Goal: Task Accomplishment & Management: Manage account settings

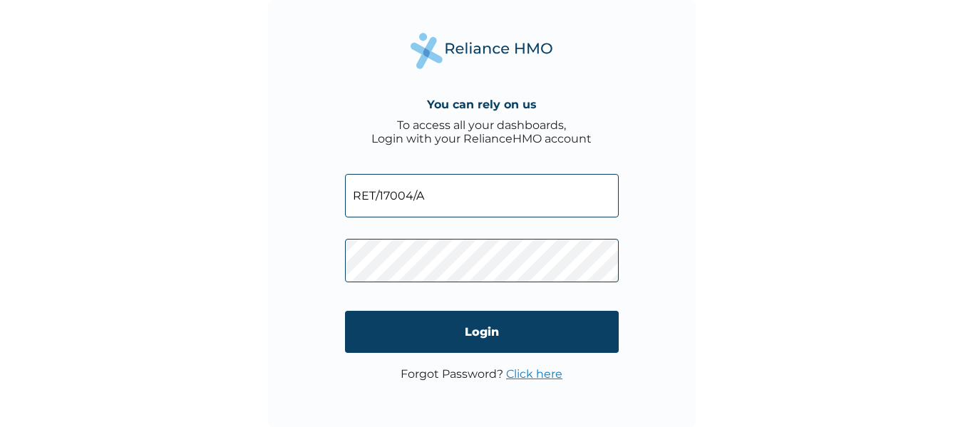
click at [490, 195] on input "RET/17004/A" at bounding box center [482, 195] width 274 height 43
type input "RET/36020"
click at [324, 264] on div "You can rely on us To access all your dashboards, Login with your RelianceHMO a…" at bounding box center [482, 214] width 428 height 428
click at [318, 282] on div "You can rely on us To access all your dashboards, Login with your RelianceHMO a…" at bounding box center [482, 214] width 428 height 428
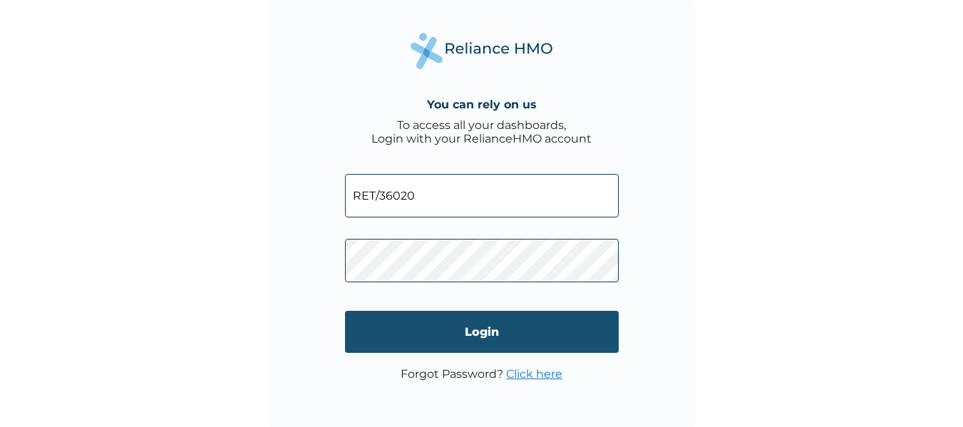
click at [384, 336] on input "Login" at bounding box center [482, 332] width 274 height 42
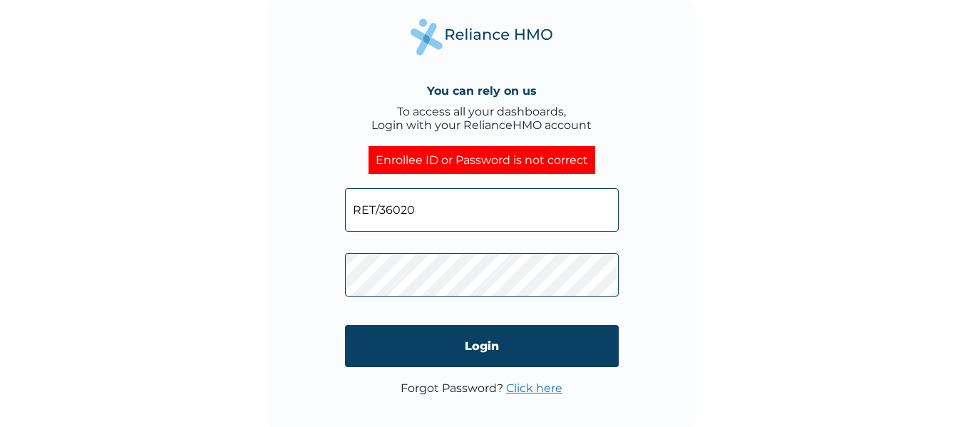
click at [431, 205] on input "RET/36020" at bounding box center [482, 209] width 274 height 43
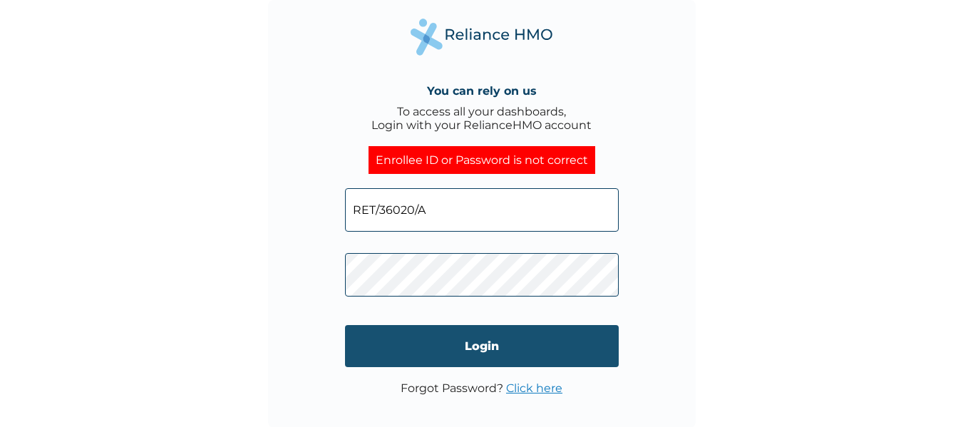
type input "RET/36020/A"
click at [403, 344] on input "Login" at bounding box center [482, 346] width 274 height 42
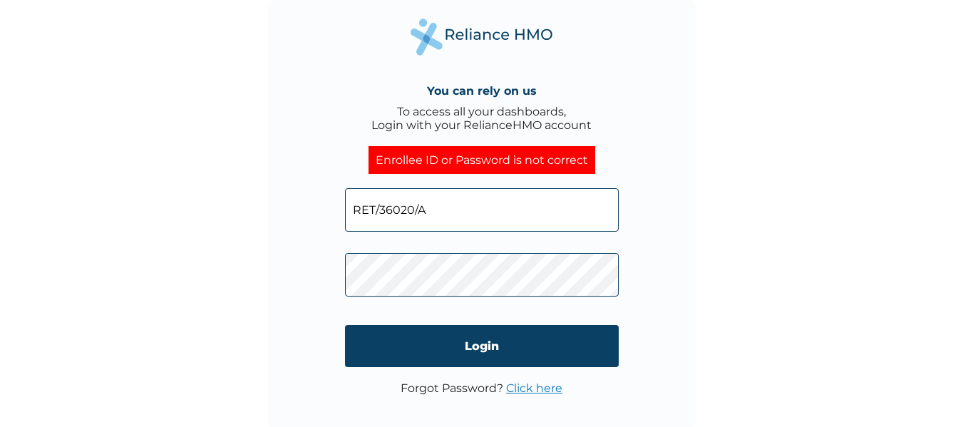
click at [519, 391] on link "Click here" at bounding box center [534, 388] width 56 height 14
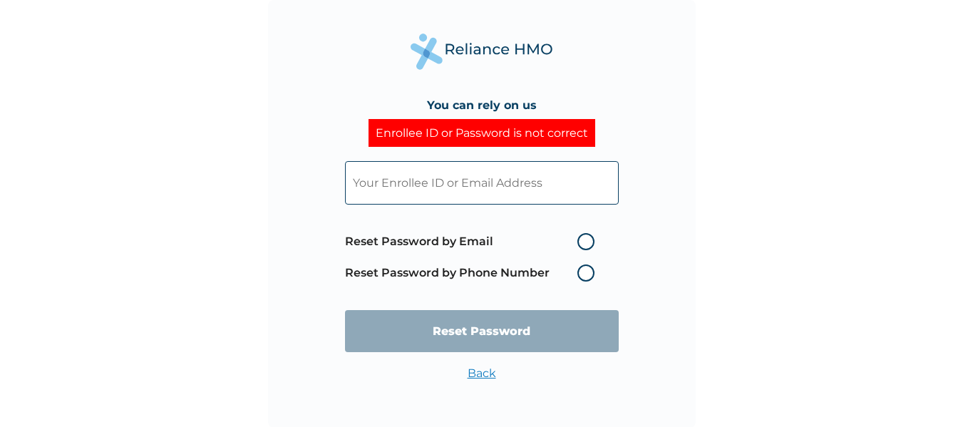
click at [439, 187] on input "text" at bounding box center [482, 182] width 274 height 43
type input "H"
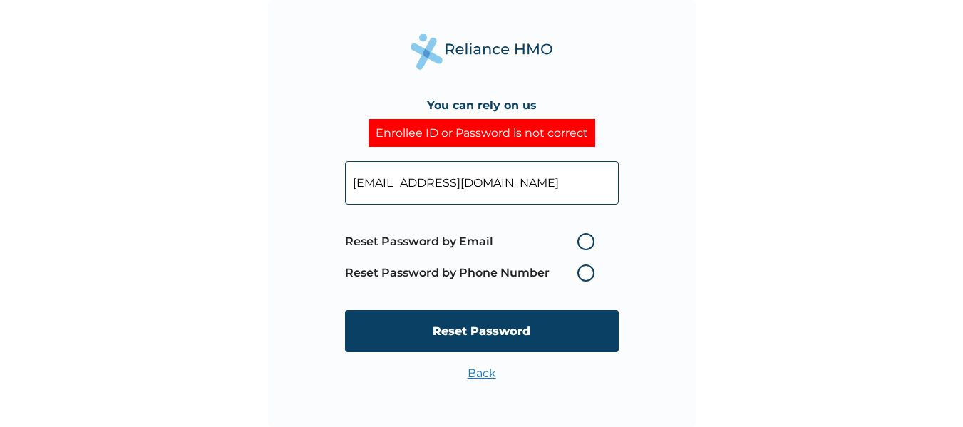
click at [435, 182] on input "hildaakubia@mail.com" at bounding box center [482, 182] width 274 height 43
type input "hildaakubia@gmail.com"
click at [588, 241] on label "Reset Password by Email" at bounding box center [473, 241] width 257 height 17
click at [580, 241] on input "Reset Password by Email" at bounding box center [568, 241] width 23 height 23
radio input "true"
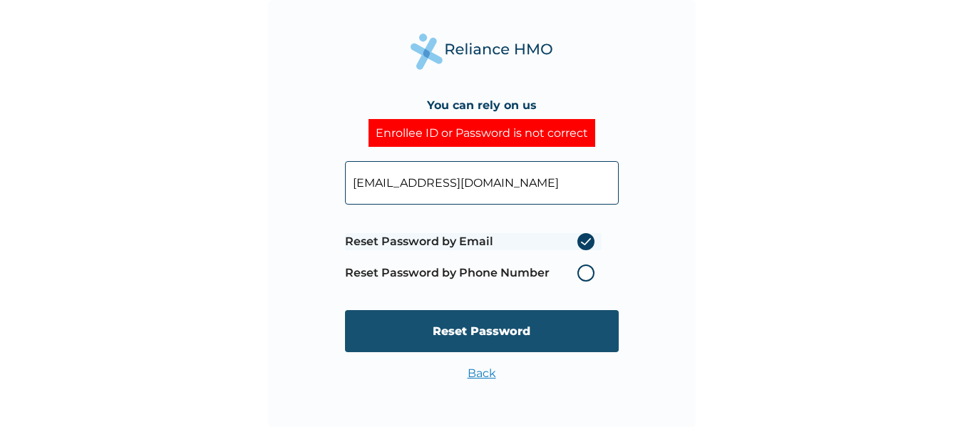
click at [507, 341] on input "Reset Password" at bounding box center [482, 331] width 274 height 42
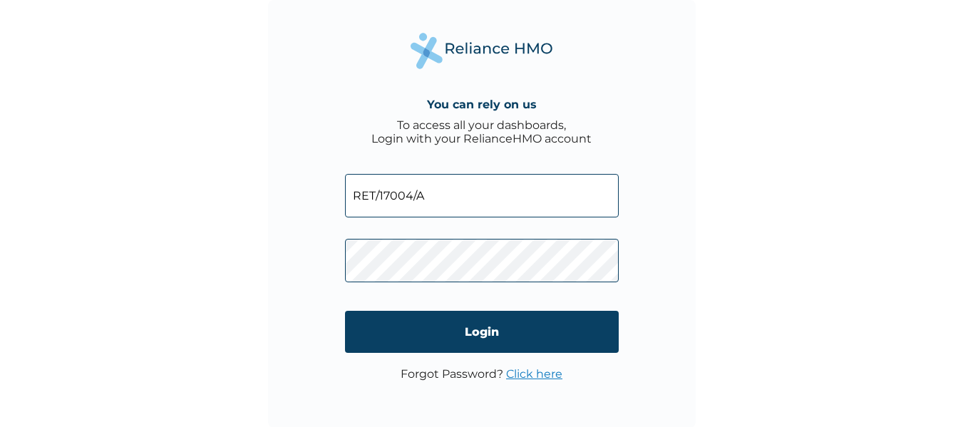
click at [428, 202] on input "RET/17004/A" at bounding box center [482, 195] width 274 height 43
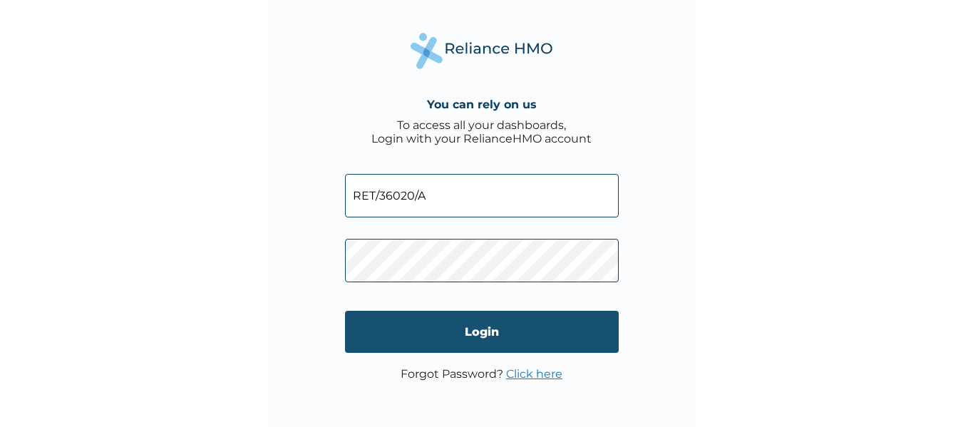
type input "RET/36020/A"
click at [423, 334] on input "Login" at bounding box center [482, 332] width 274 height 42
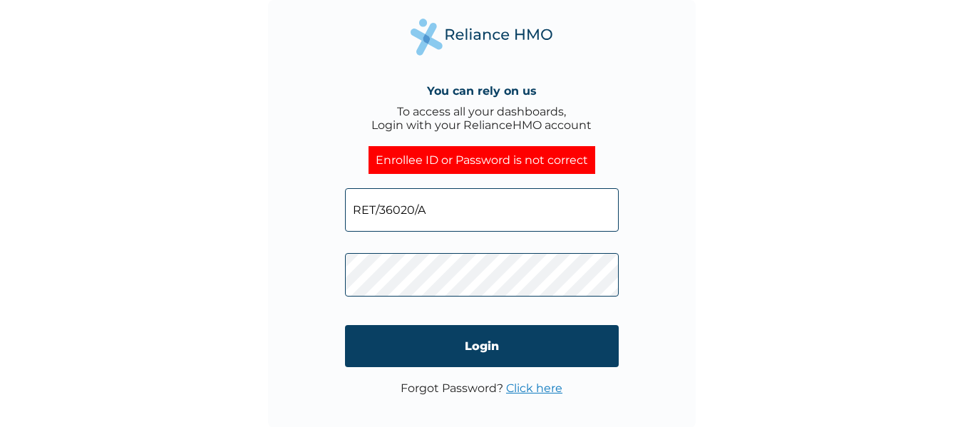
click at [540, 381] on link "Click here" at bounding box center [534, 388] width 56 height 14
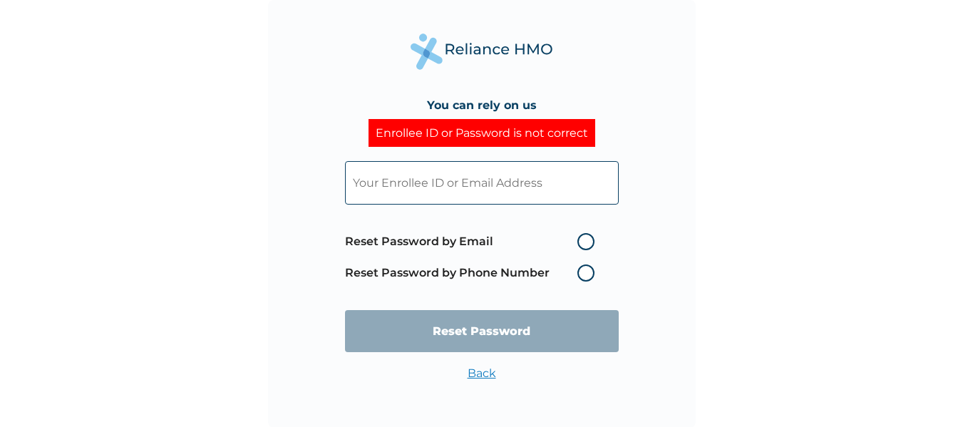
click at [585, 241] on label "Reset Password by Email" at bounding box center [473, 241] width 257 height 17
click at [580, 241] on input "Reset Password by Email" at bounding box center [568, 241] width 23 height 23
radio input "true"
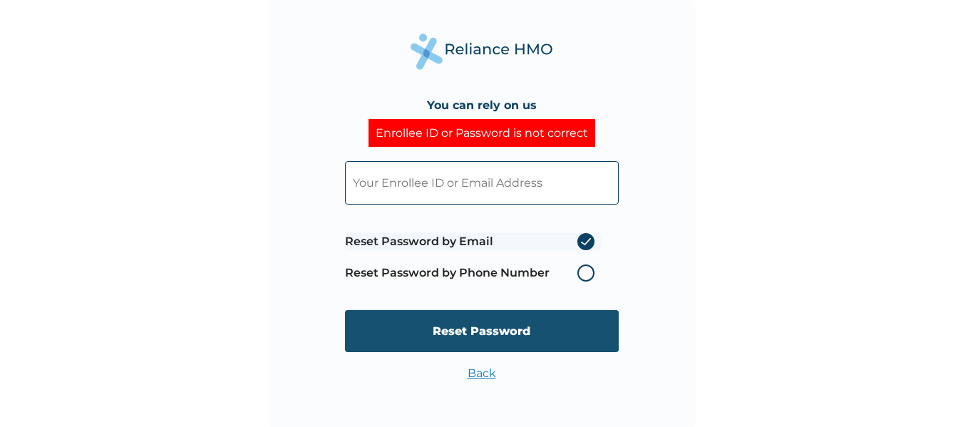
click at [507, 335] on input "Reset Password" at bounding box center [482, 331] width 274 height 42
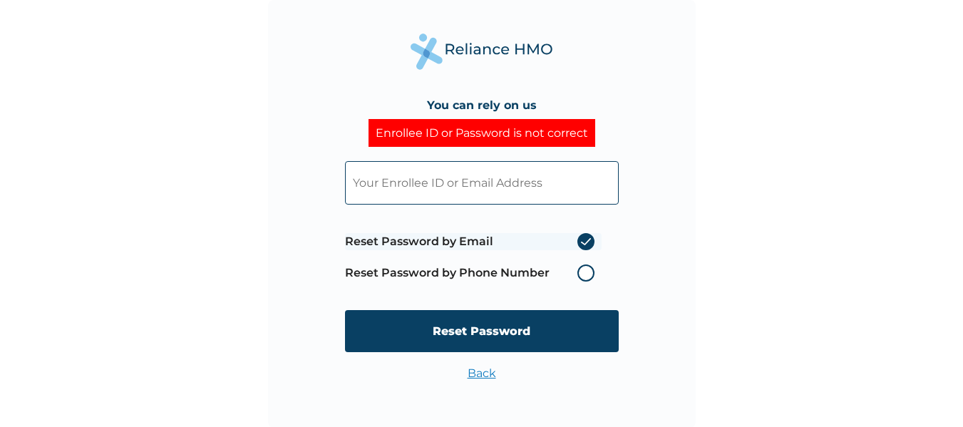
click at [512, 196] on input "text" at bounding box center [482, 182] width 274 height 43
click at [490, 195] on input "text" at bounding box center [482, 182] width 274 height 43
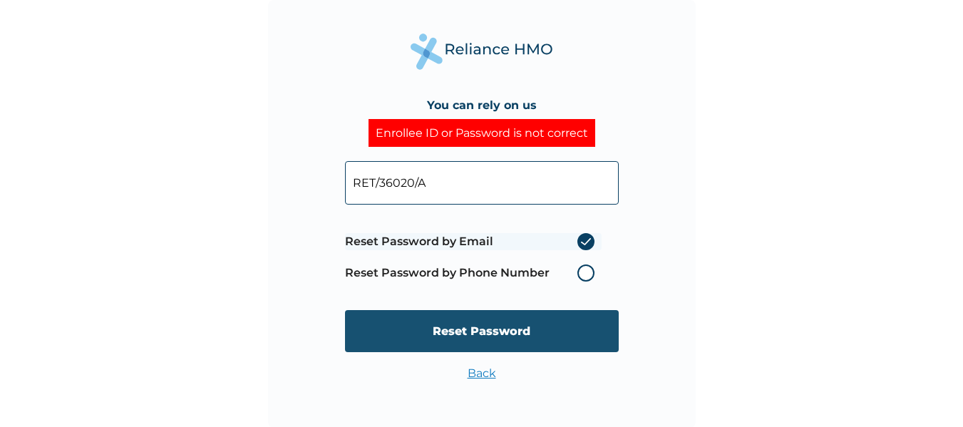
type input "RET/36020/A"
click at [481, 325] on input "Reset Password" at bounding box center [482, 331] width 274 height 42
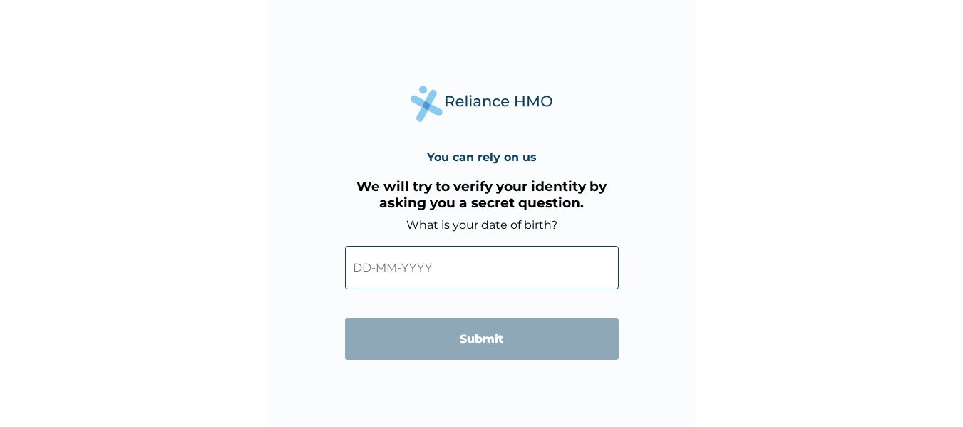
click at [371, 269] on input "text" at bounding box center [482, 267] width 274 height 43
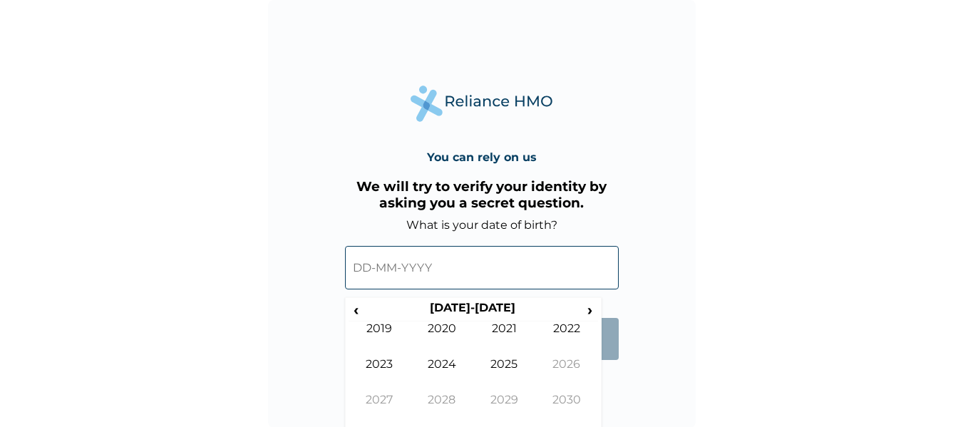
click at [371, 269] on input "text" at bounding box center [482, 267] width 274 height 43
click at [362, 306] on span "‹" at bounding box center [356, 310] width 15 height 18
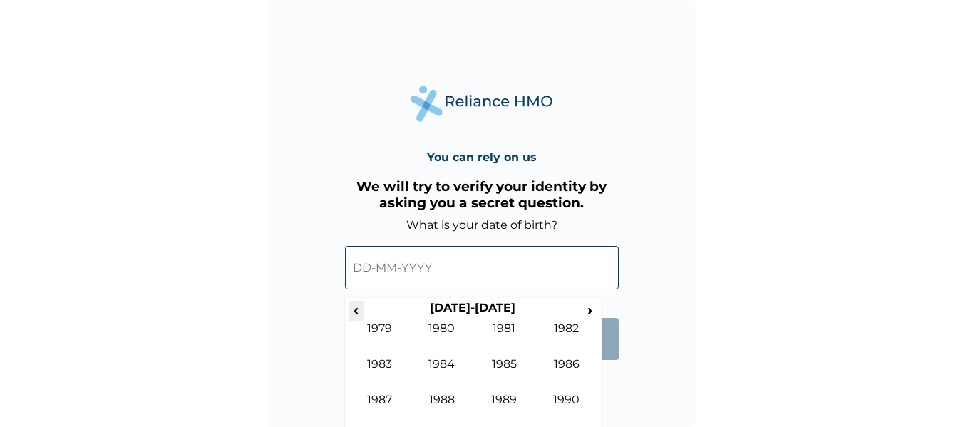
click at [362, 306] on span "‹" at bounding box center [356, 310] width 15 height 18
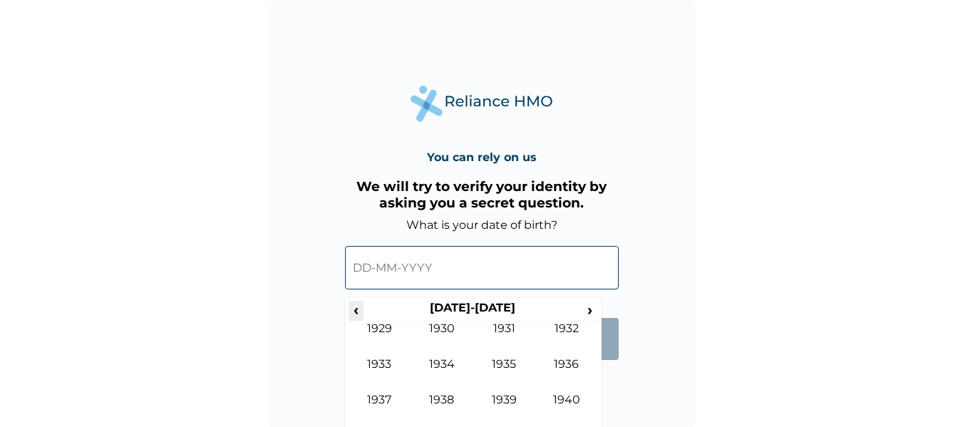
click at [362, 306] on span "‹" at bounding box center [356, 310] width 15 height 18
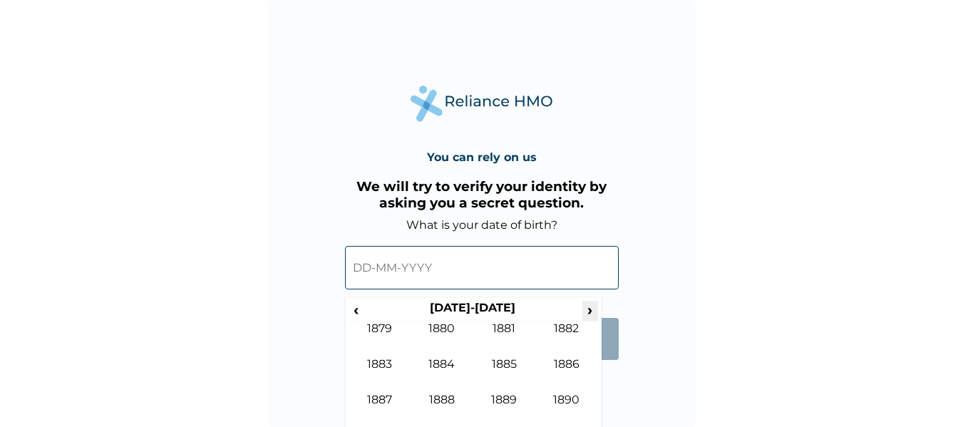
click at [584, 314] on span "›" at bounding box center [590, 310] width 16 height 18
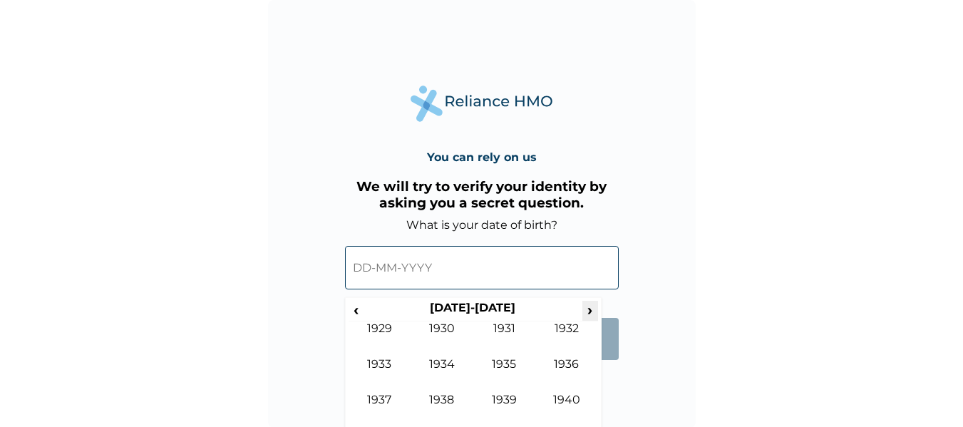
click at [584, 314] on span "›" at bounding box center [590, 310] width 16 height 18
click at [562, 358] on td "1966" at bounding box center [566, 375] width 63 height 36
click at [557, 396] on td "Dec" at bounding box center [566, 411] width 63 height 36
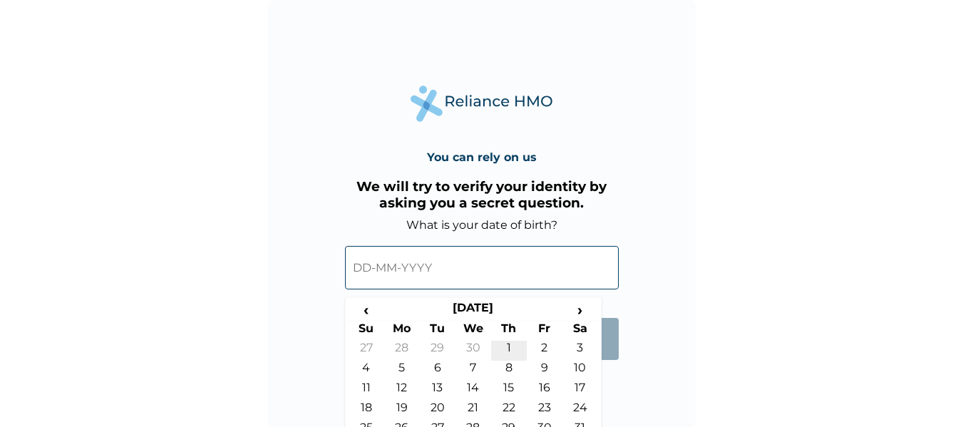
click at [507, 343] on td "1" at bounding box center [509, 351] width 36 height 20
type input "[DATE]"
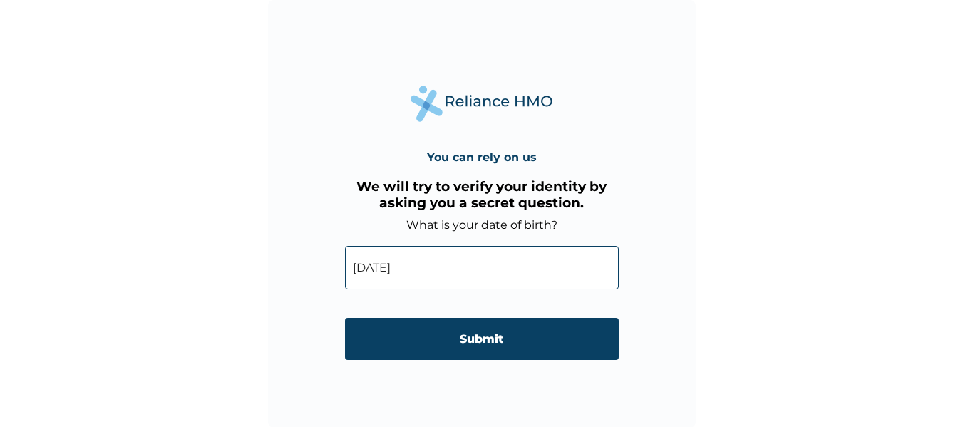
click at [507, 343] on input "Submit" at bounding box center [482, 339] width 274 height 42
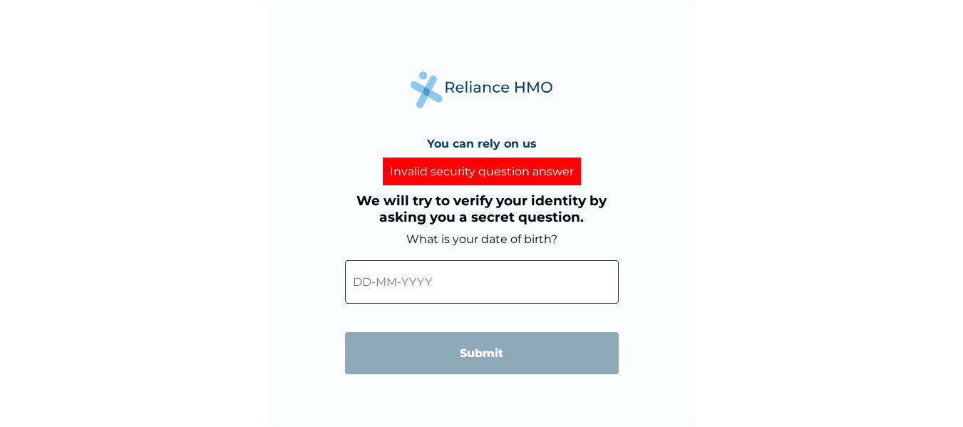
click at [479, 293] on input "text" at bounding box center [482, 281] width 274 height 43
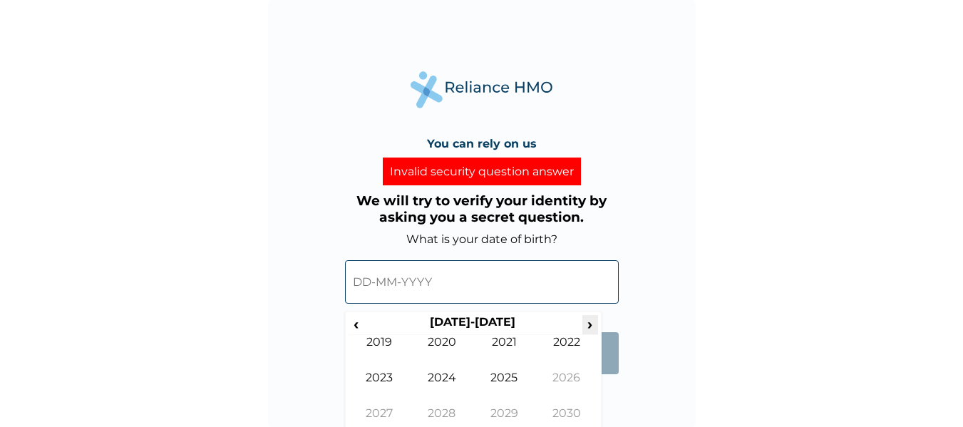
click at [589, 324] on span "›" at bounding box center [590, 324] width 16 height 18
click at [351, 321] on span "‹" at bounding box center [356, 324] width 15 height 18
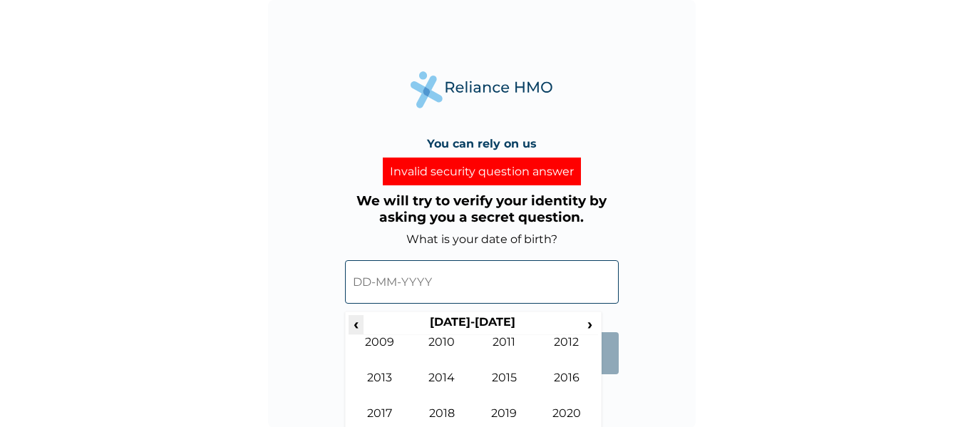
click at [351, 321] on span "‹" at bounding box center [356, 324] width 15 height 18
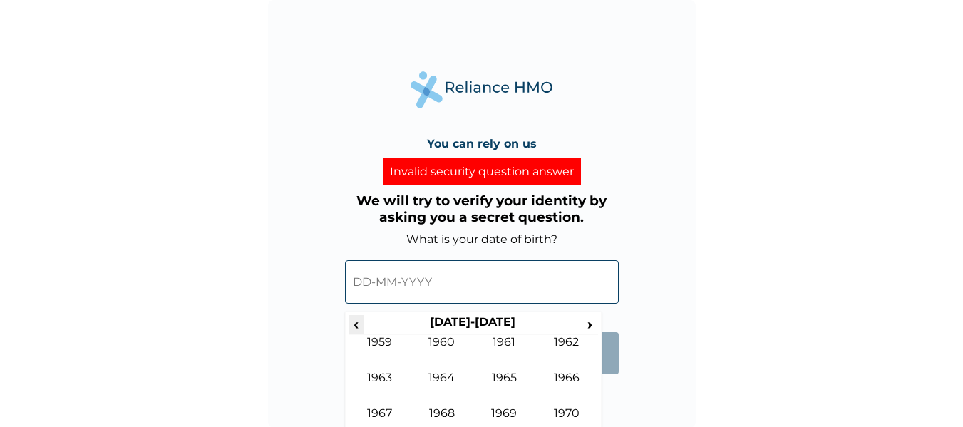
click at [351, 321] on span "‹" at bounding box center [356, 324] width 15 height 18
click at [591, 325] on span "›" at bounding box center [590, 324] width 16 height 18
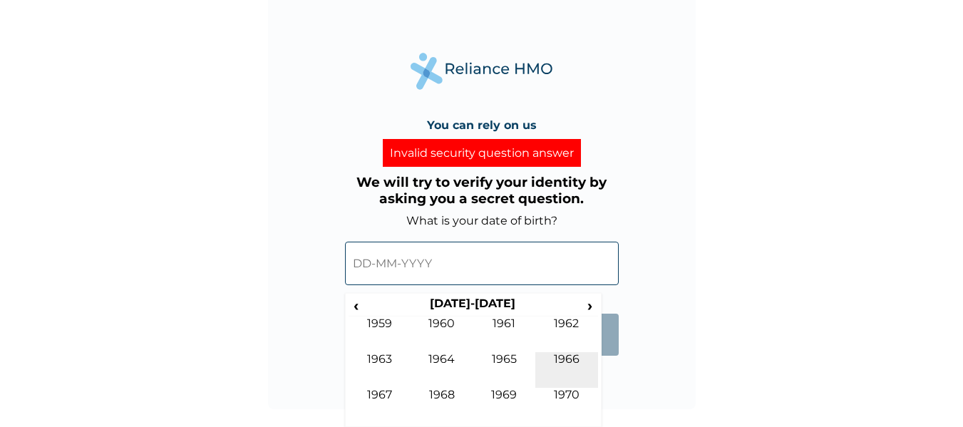
click at [566, 355] on td "1966" at bounding box center [566, 370] width 63 height 36
click at [565, 386] on td "Aug" at bounding box center [566, 370] width 63 height 36
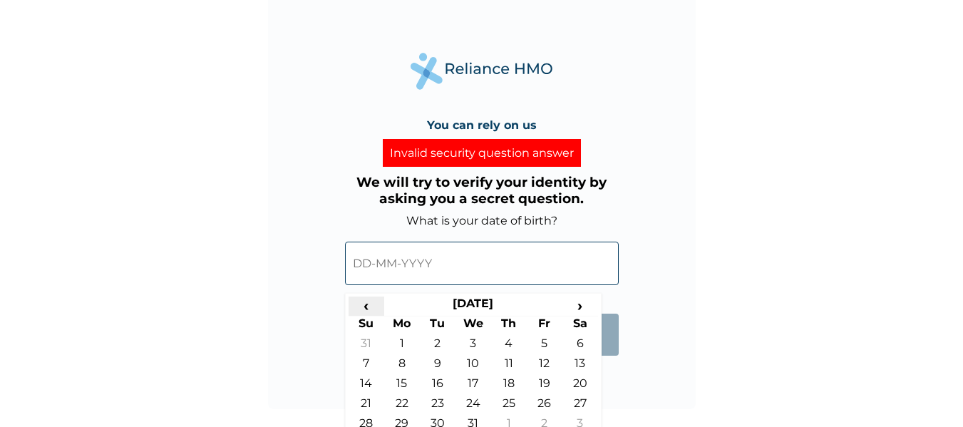
click at [363, 309] on span "‹" at bounding box center [367, 305] width 36 height 18
click at [581, 310] on span "›" at bounding box center [580, 305] width 36 height 18
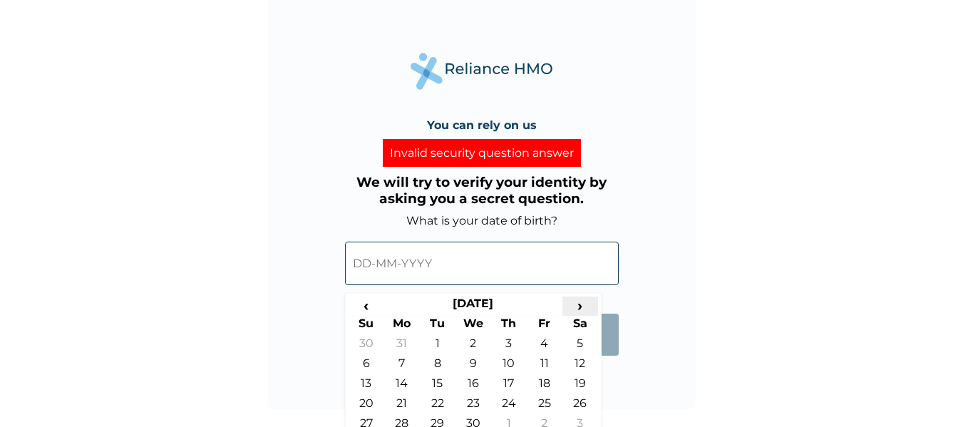
click at [581, 310] on span "›" at bounding box center [580, 305] width 36 height 18
click at [510, 340] on td "1" at bounding box center [509, 346] width 36 height 20
type input "[DATE]"
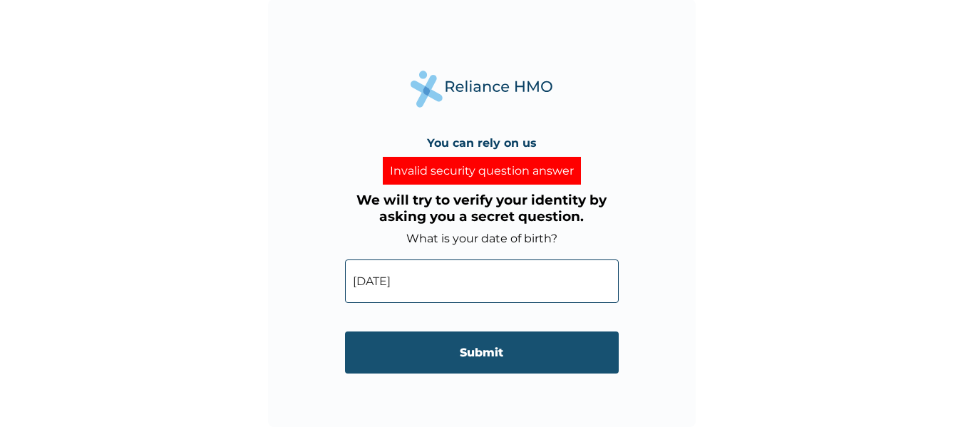
click at [443, 349] on input "Submit" at bounding box center [482, 352] width 274 height 42
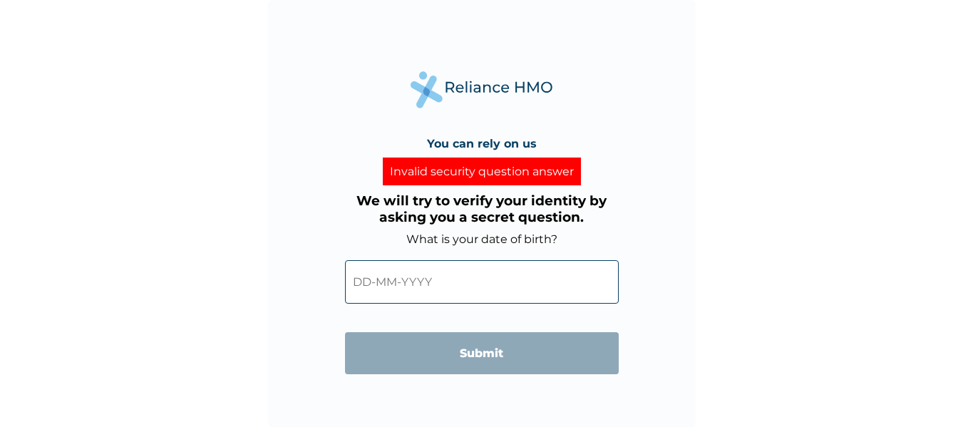
click at [106, 93] on div "You can rely on us Invalid security question answer We will try to verify your …" at bounding box center [481, 213] width 963 height 427
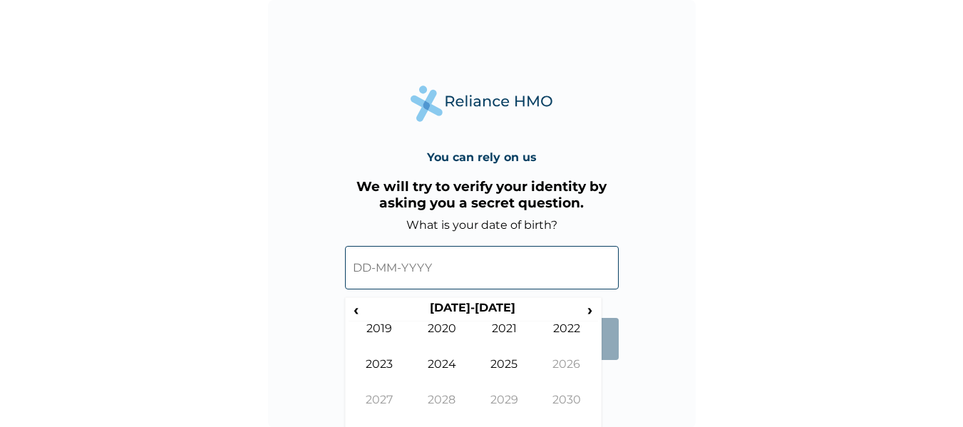
click at [460, 276] on input "text" at bounding box center [482, 267] width 274 height 43
click at [352, 309] on span "‹" at bounding box center [356, 310] width 15 height 18
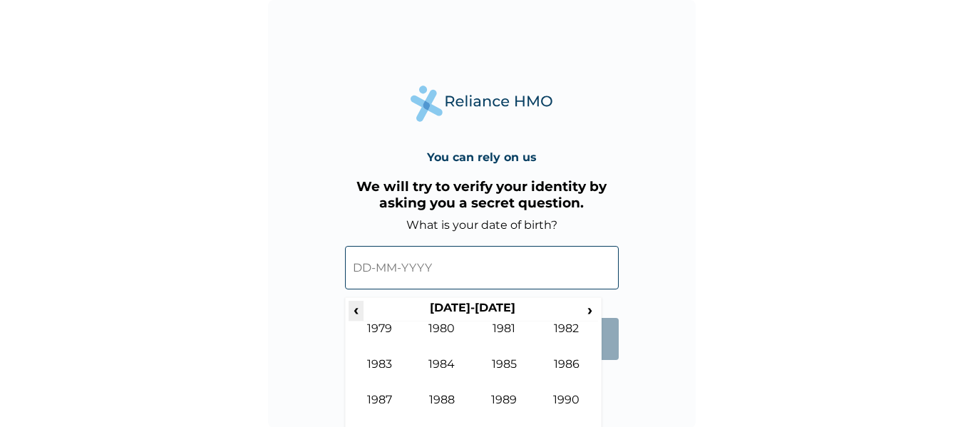
click at [352, 309] on span "‹" at bounding box center [356, 310] width 15 height 18
click at [587, 306] on span "›" at bounding box center [590, 310] width 16 height 18
click at [564, 361] on td "1966" at bounding box center [566, 375] width 63 height 36
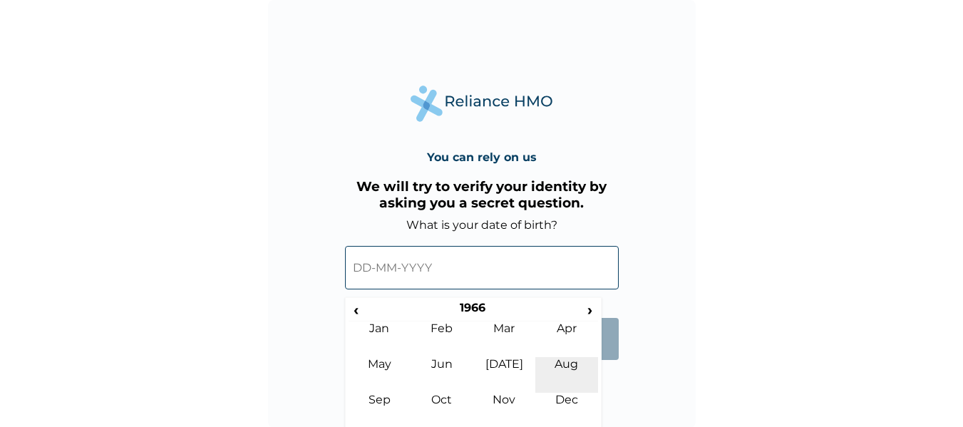
click at [568, 391] on td "Aug" at bounding box center [566, 375] width 63 height 36
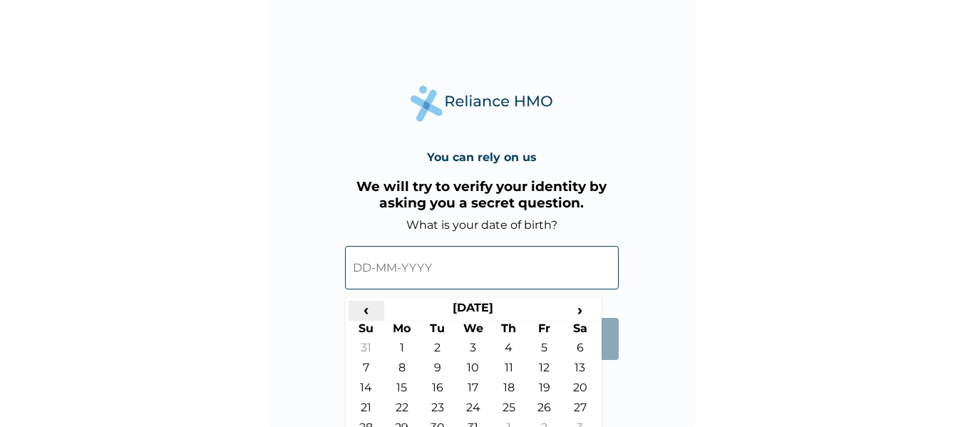
click at [366, 305] on span "‹" at bounding box center [367, 310] width 36 height 18
click at [586, 313] on span "›" at bounding box center [580, 310] width 36 height 18
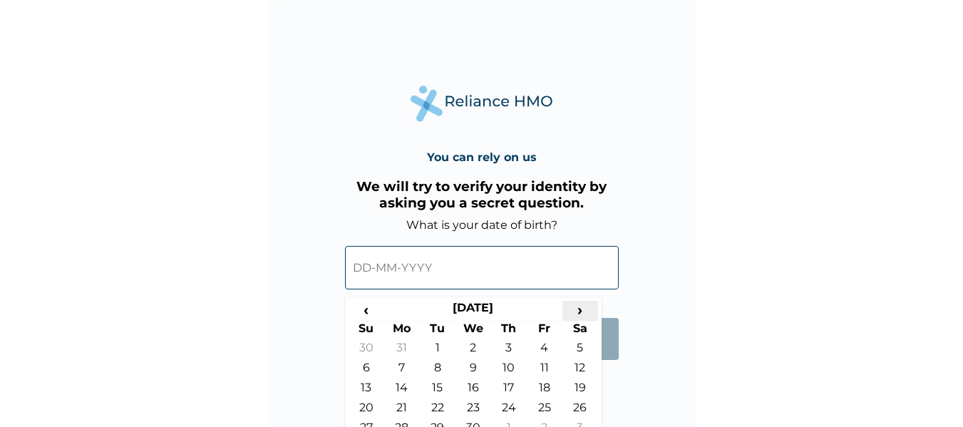
click at [586, 313] on span "›" at bounding box center [580, 310] width 36 height 18
click at [371, 311] on span "‹" at bounding box center [367, 310] width 36 height 18
click at [505, 344] on td "1" at bounding box center [509, 351] width 36 height 20
type input "[DATE]"
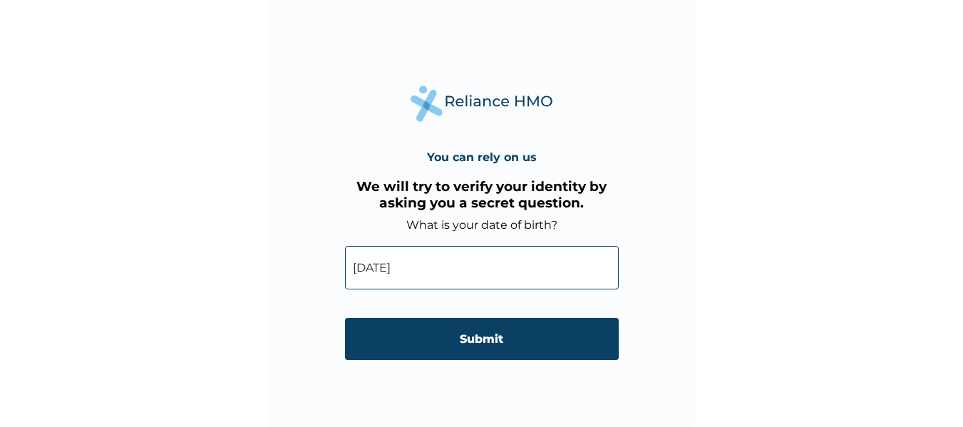
click at [505, 344] on input "Submit" at bounding box center [482, 339] width 274 height 42
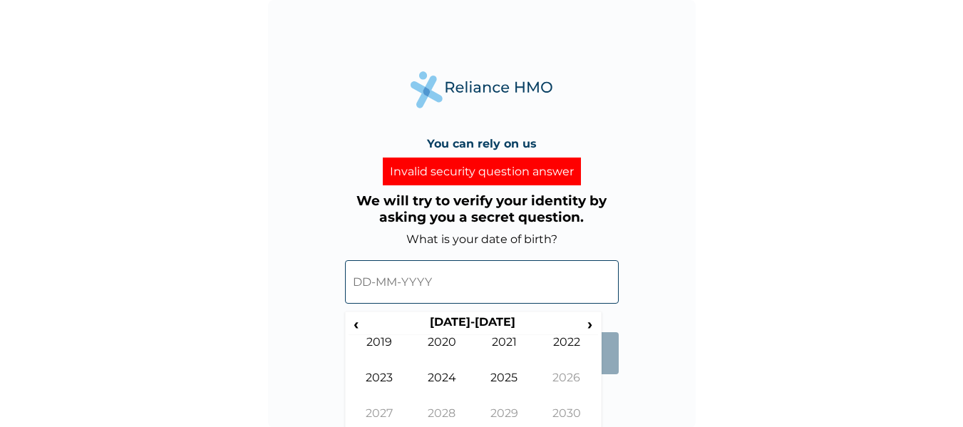
click at [454, 289] on input "text" at bounding box center [482, 281] width 274 height 43
click at [356, 331] on span "‹" at bounding box center [356, 324] width 15 height 18
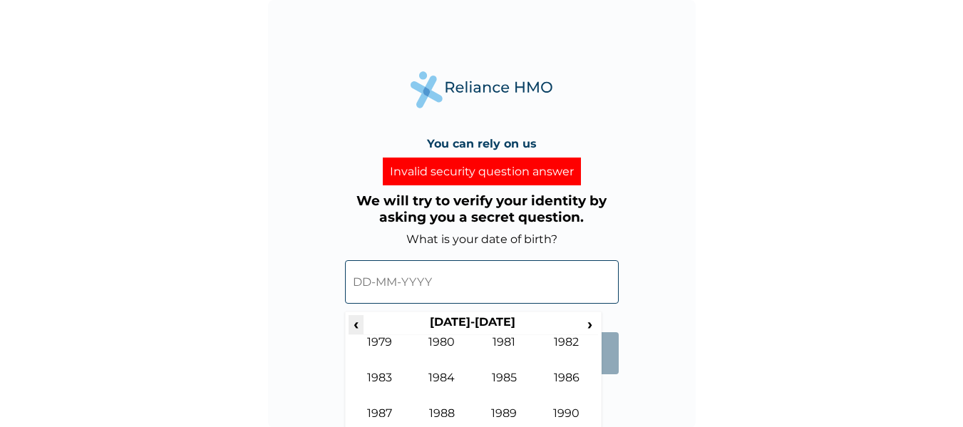
click at [356, 331] on span "‹" at bounding box center [356, 324] width 15 height 18
click at [564, 381] on td "1956" at bounding box center [566, 389] width 63 height 36
click at [569, 411] on td "Dec" at bounding box center [566, 424] width 63 height 36
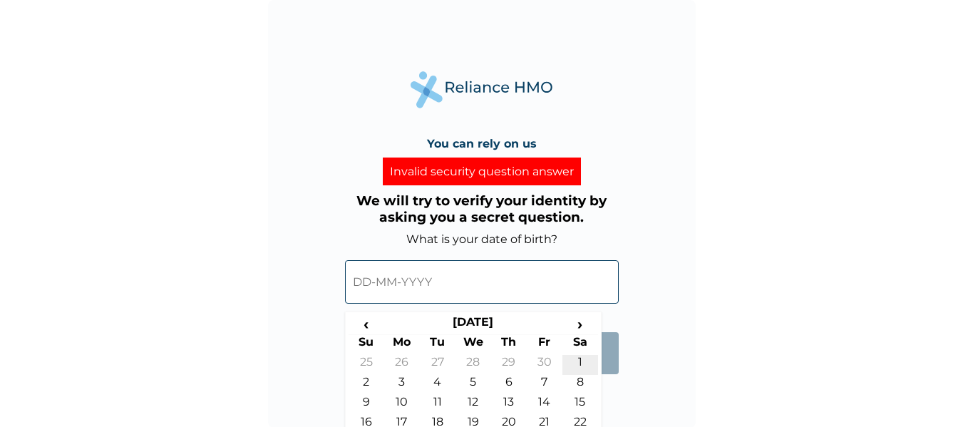
click at [580, 355] on td "1" at bounding box center [580, 365] width 36 height 20
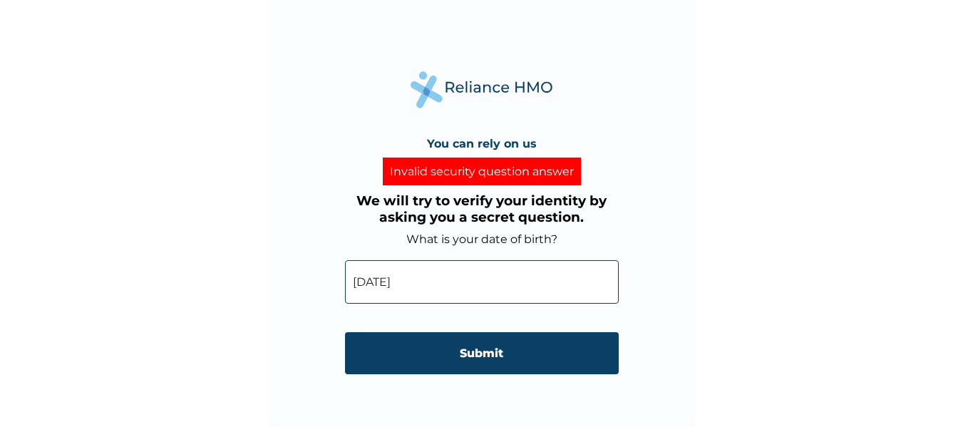
type input "[DATE]"
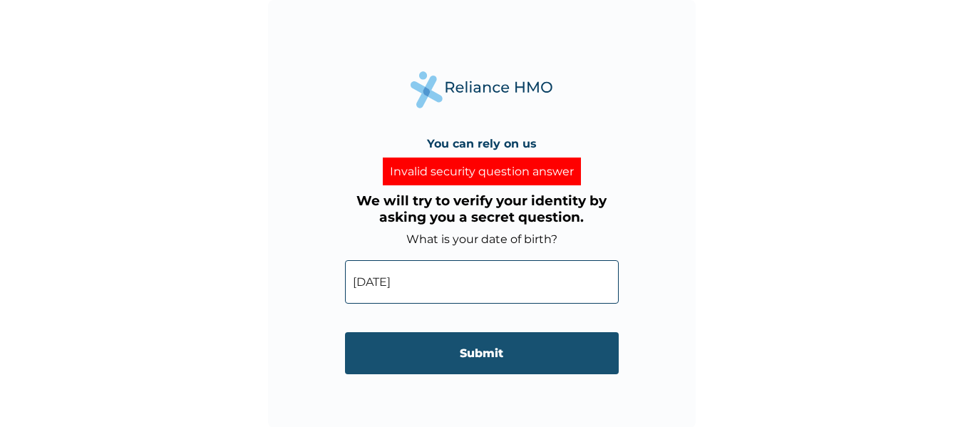
click at [564, 349] on input "Submit" at bounding box center [482, 353] width 274 height 42
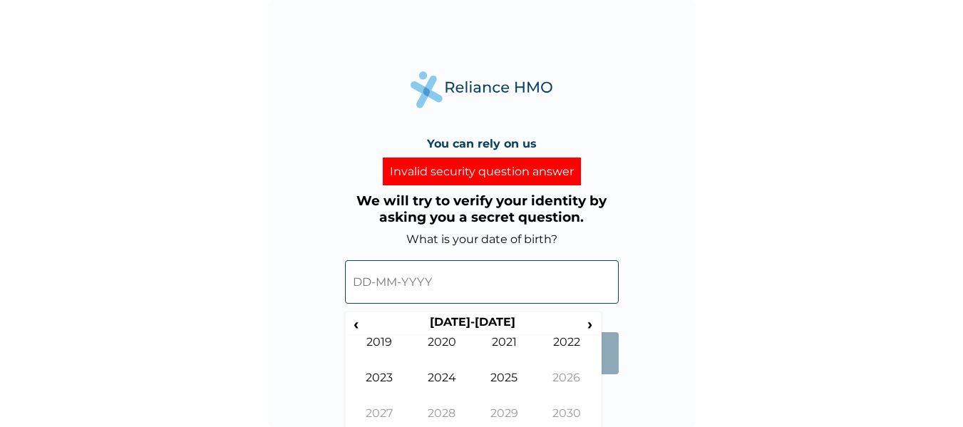
click at [422, 285] on input "text" at bounding box center [482, 281] width 274 height 43
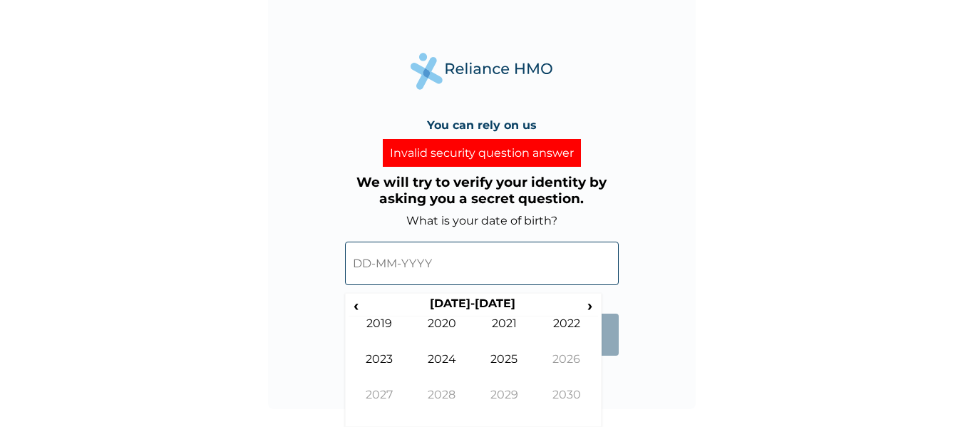
click at [614, 388] on div "You can rely on us Invalid security question answer We will try to verify your …" at bounding box center [482, 195] width 428 height 428
click at [358, 307] on span "‹" at bounding box center [356, 305] width 15 height 18
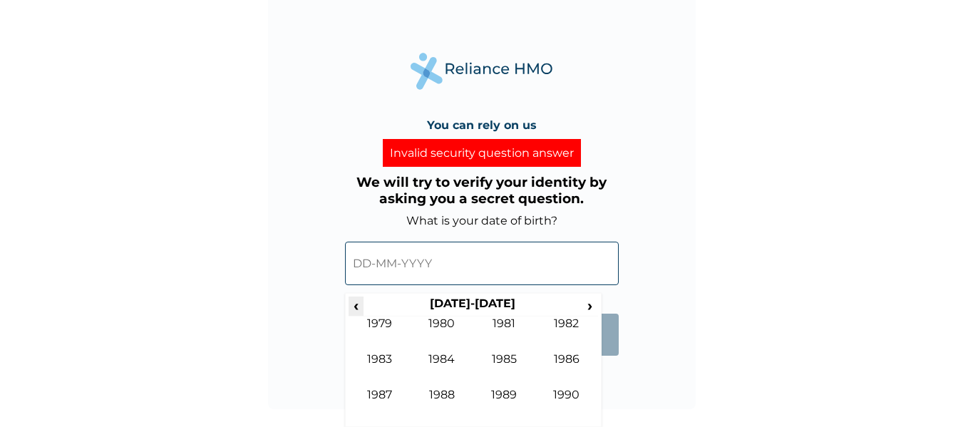
click at [358, 307] on span "‹" at bounding box center [356, 305] width 15 height 18
click at [560, 326] on td "1962" at bounding box center [566, 334] width 63 height 36
click at [567, 393] on td "Dec" at bounding box center [566, 406] width 63 height 36
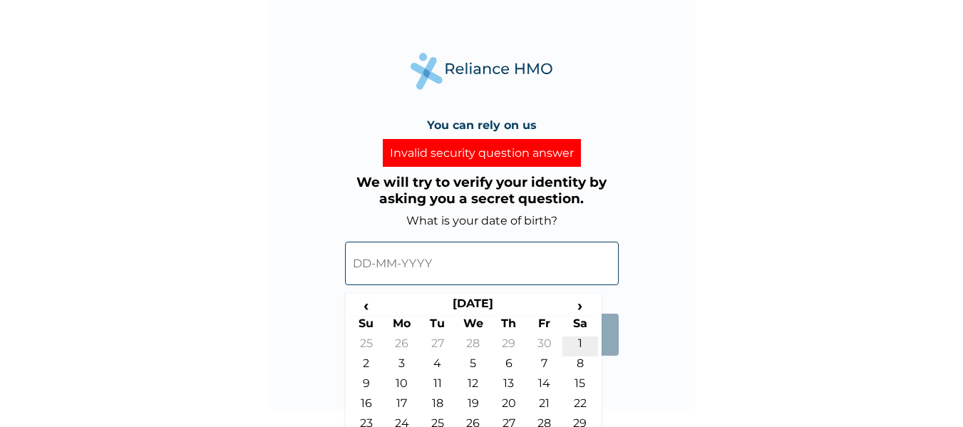
click at [572, 345] on td "1" at bounding box center [580, 346] width 36 height 20
type input "[DATE]"
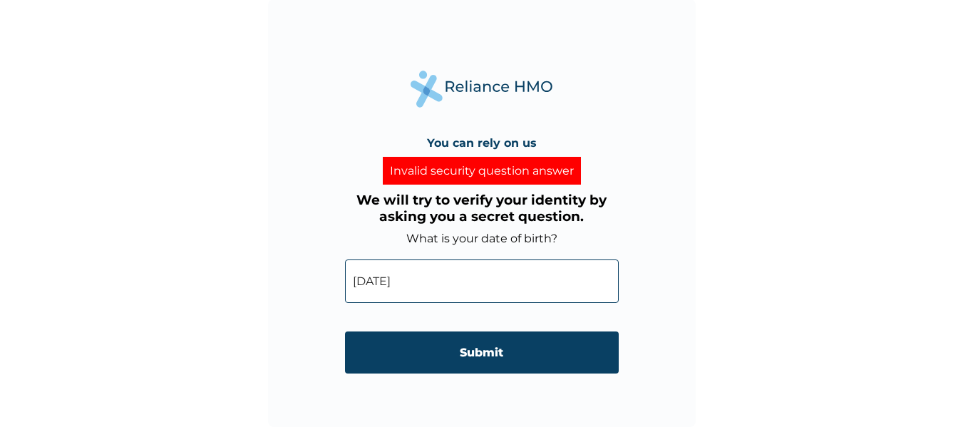
scroll to position [1, 0]
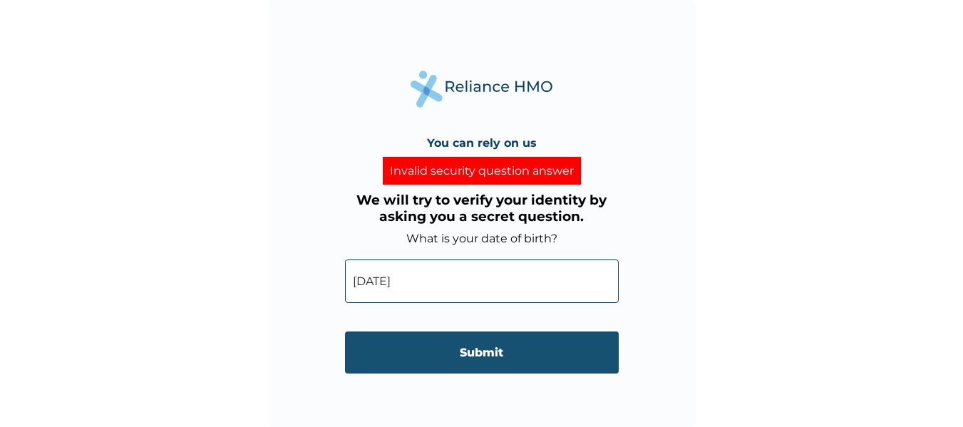
click at [557, 356] on input "Submit" at bounding box center [482, 352] width 274 height 42
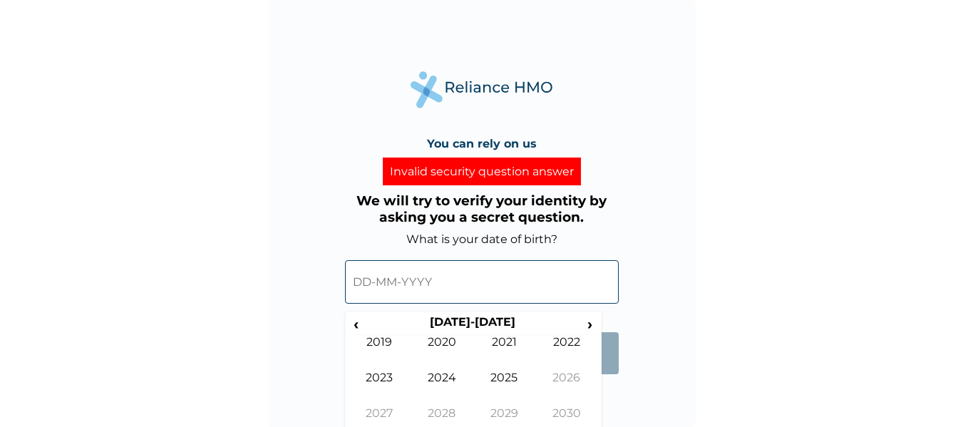
click at [520, 280] on input "text" at bounding box center [482, 281] width 274 height 43
click at [349, 317] on span "‹" at bounding box center [356, 324] width 15 height 18
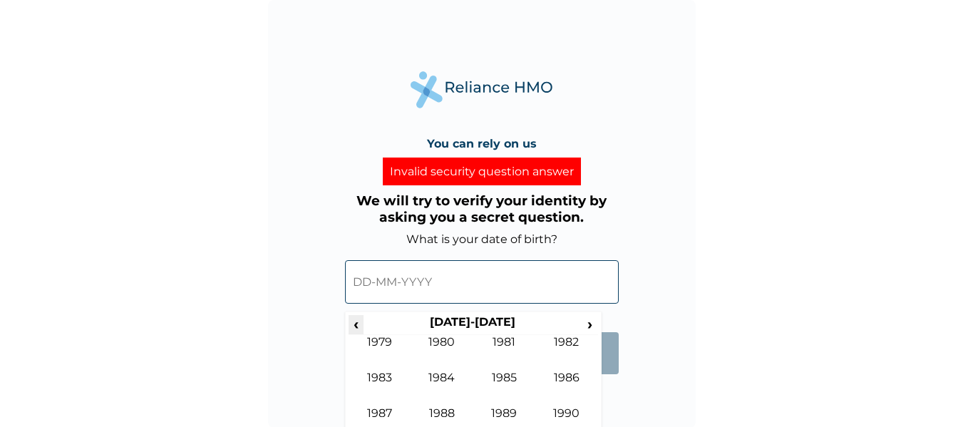
click at [349, 317] on span "‹" at bounding box center [356, 324] width 15 height 18
click at [439, 376] on td "1964" at bounding box center [442, 389] width 63 height 36
click at [577, 417] on td "Dec" at bounding box center [566, 424] width 63 height 36
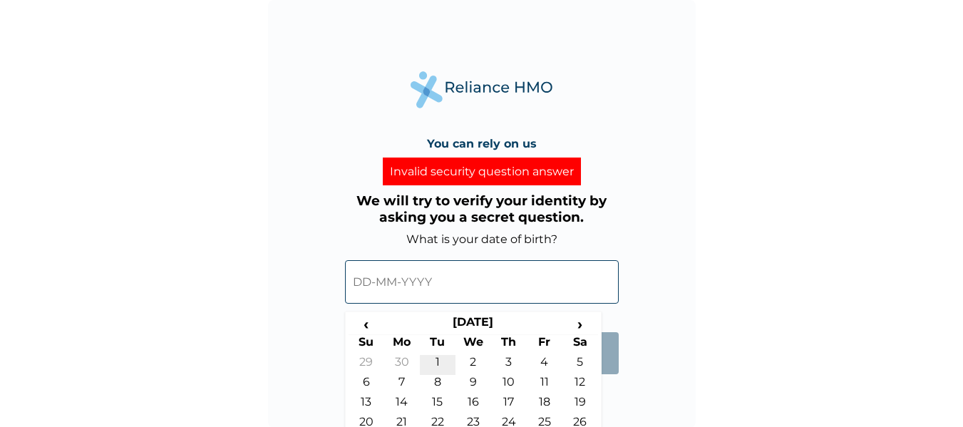
click at [435, 356] on td "1" at bounding box center [438, 365] width 36 height 20
type input "[DATE]"
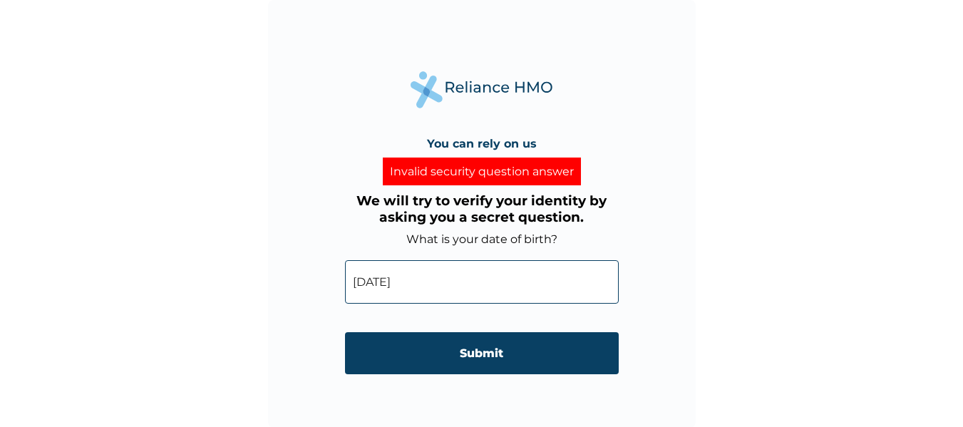
click at [435, 356] on input "Submit" at bounding box center [482, 353] width 274 height 42
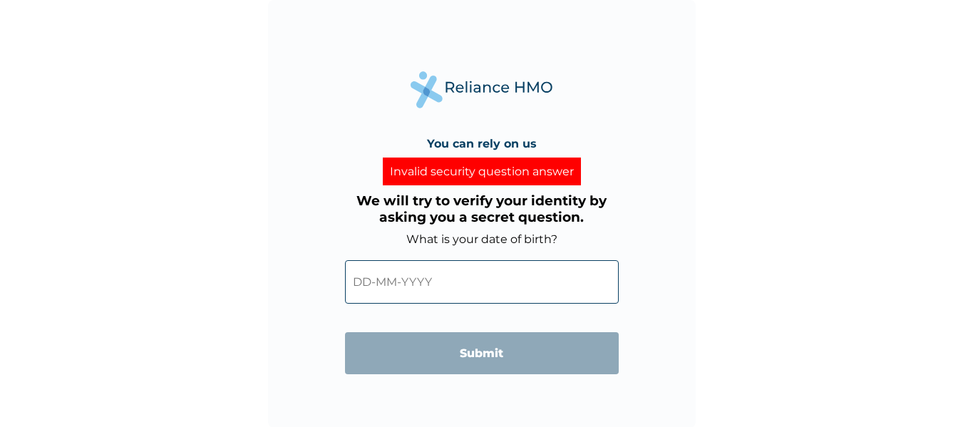
click at [440, 284] on input "text" at bounding box center [482, 281] width 274 height 43
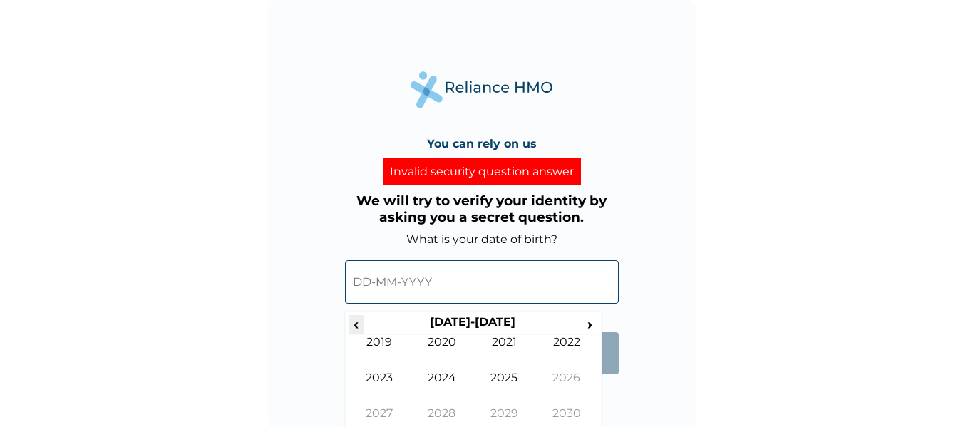
click at [356, 330] on span "‹" at bounding box center [356, 324] width 15 height 18
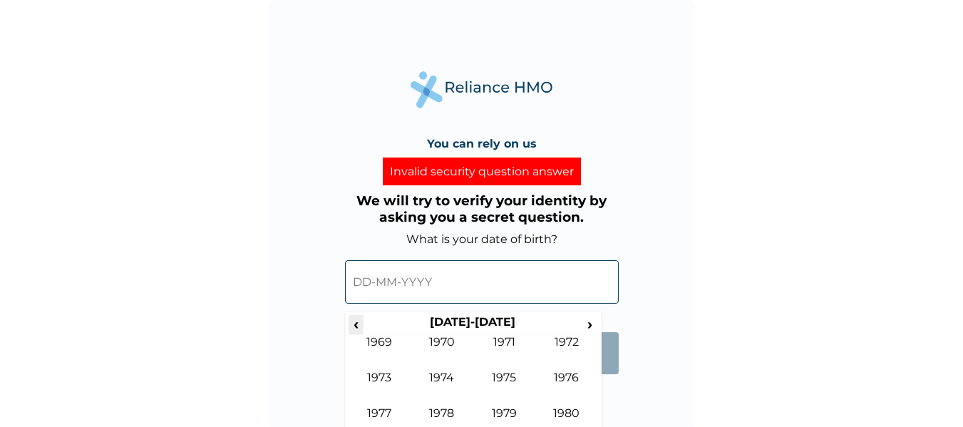
click at [356, 330] on span "‹" at bounding box center [356, 324] width 15 height 18
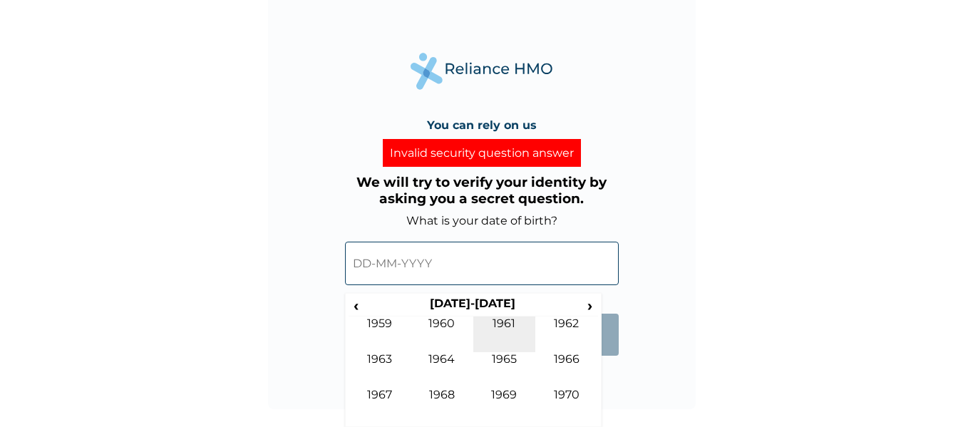
click at [507, 321] on td "1961" at bounding box center [504, 334] width 63 height 36
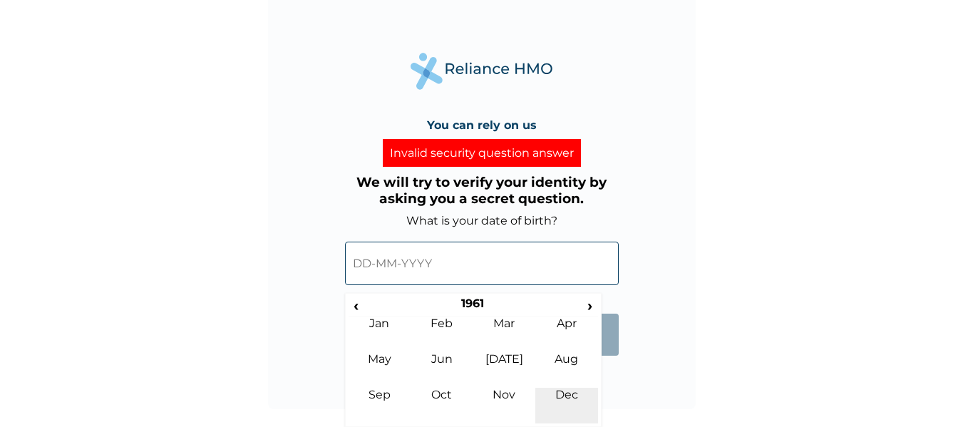
click at [564, 400] on td "Dec" at bounding box center [566, 406] width 63 height 36
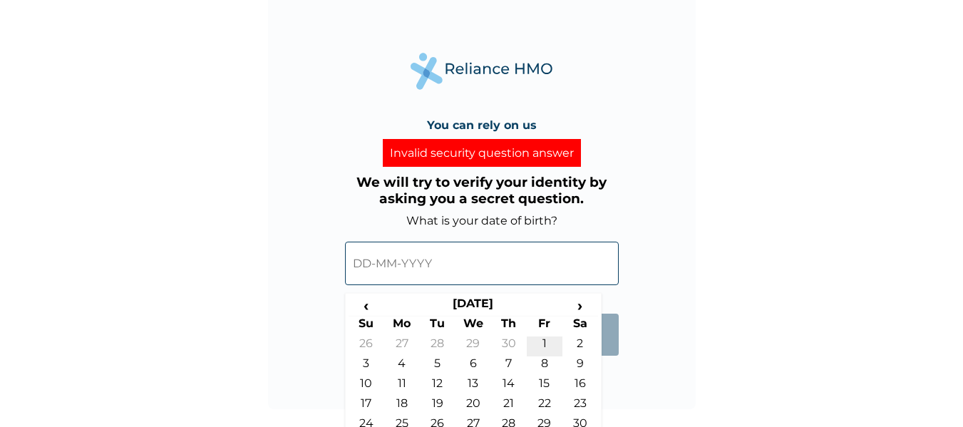
click at [549, 341] on td "1" at bounding box center [545, 346] width 36 height 20
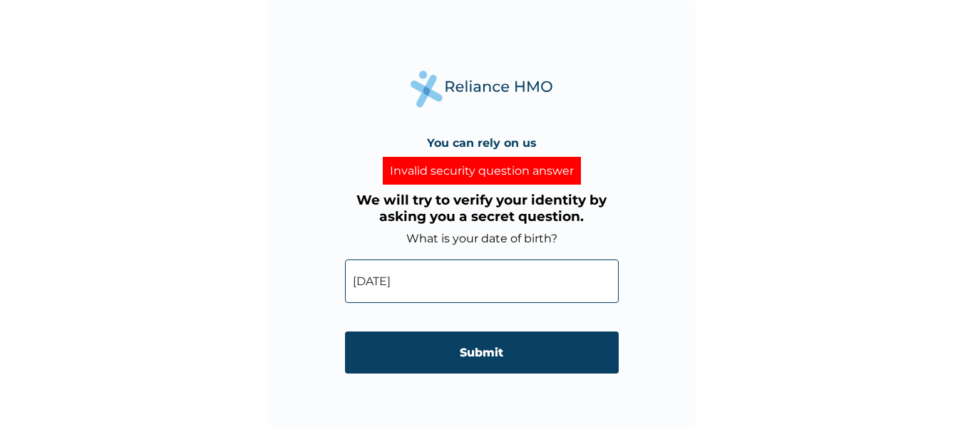
type input "[DATE]"
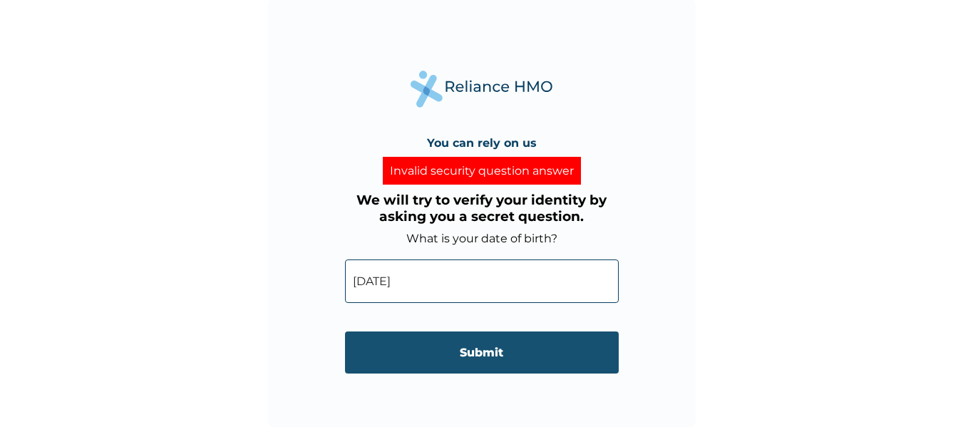
click at [536, 351] on input "Submit" at bounding box center [482, 352] width 274 height 42
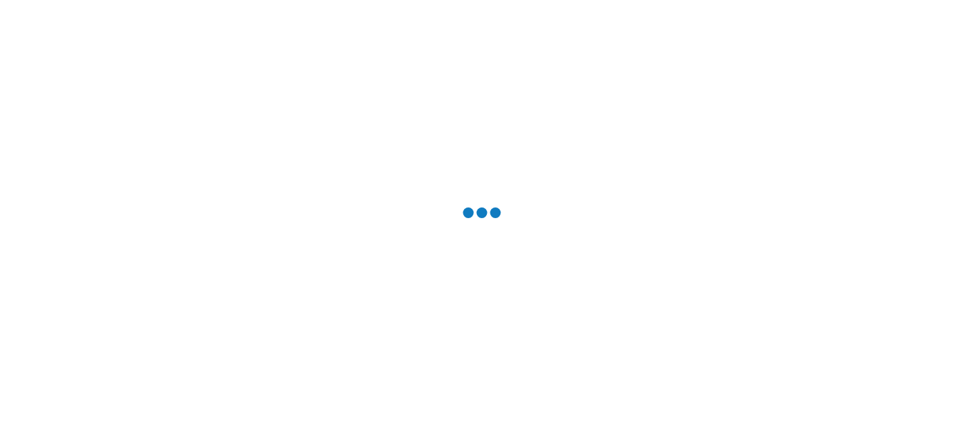
scroll to position [0, 0]
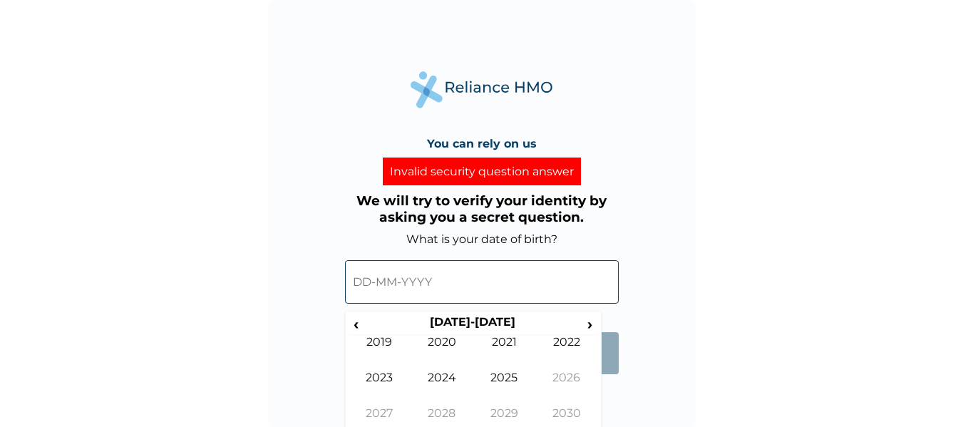
click at [509, 286] on input "text" at bounding box center [482, 281] width 274 height 43
click at [351, 331] on span "‹" at bounding box center [356, 324] width 15 height 18
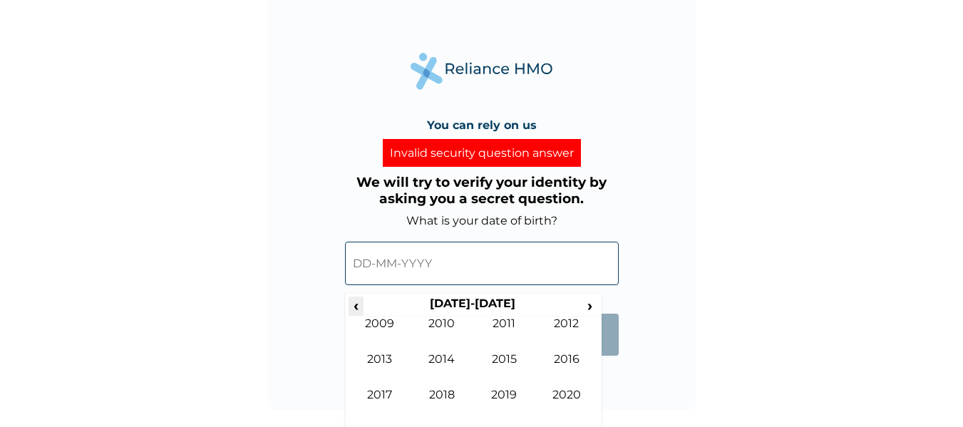
click at [352, 306] on span "‹" at bounding box center [356, 305] width 15 height 18
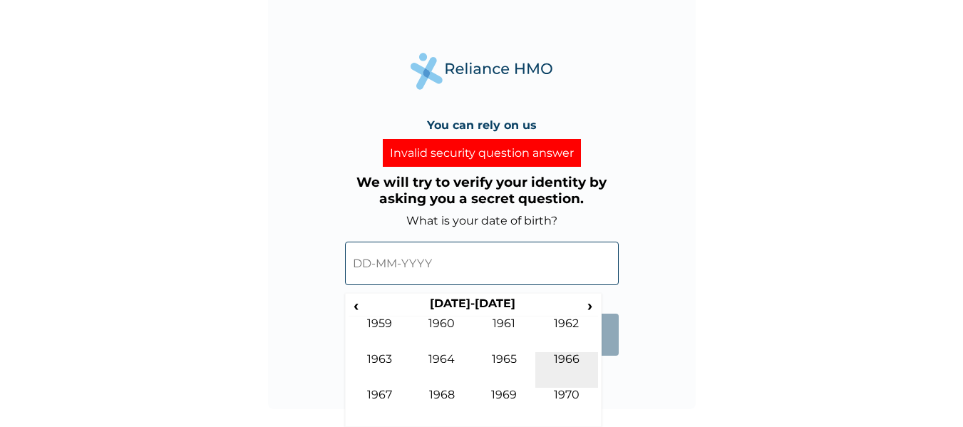
click at [574, 355] on td "1966" at bounding box center [566, 370] width 63 height 36
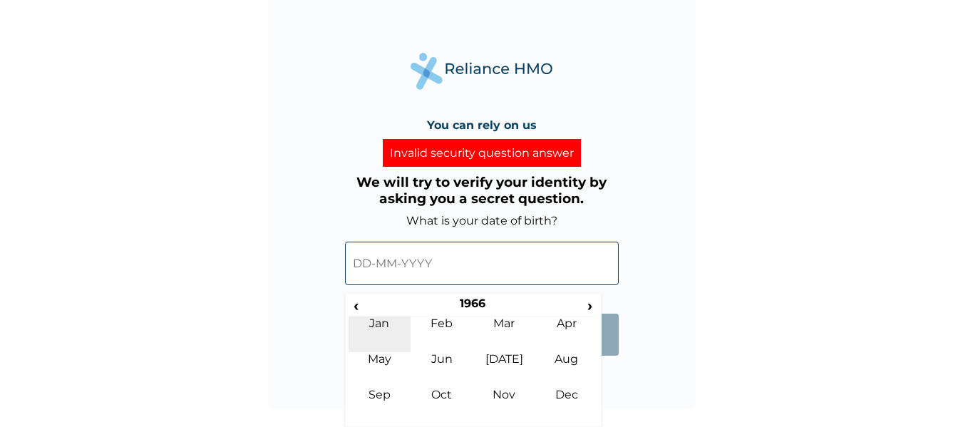
click at [386, 322] on td "Jan" at bounding box center [380, 334] width 63 height 36
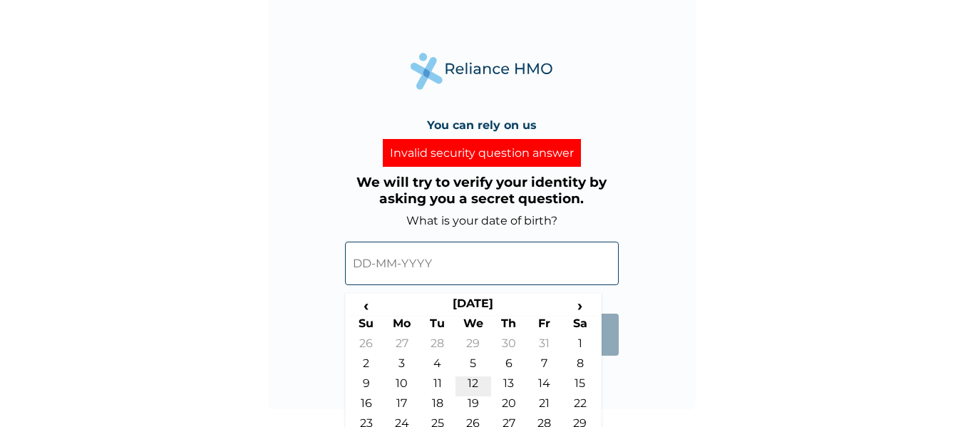
click at [480, 384] on td "12" at bounding box center [473, 386] width 36 height 20
type input "[DATE]"
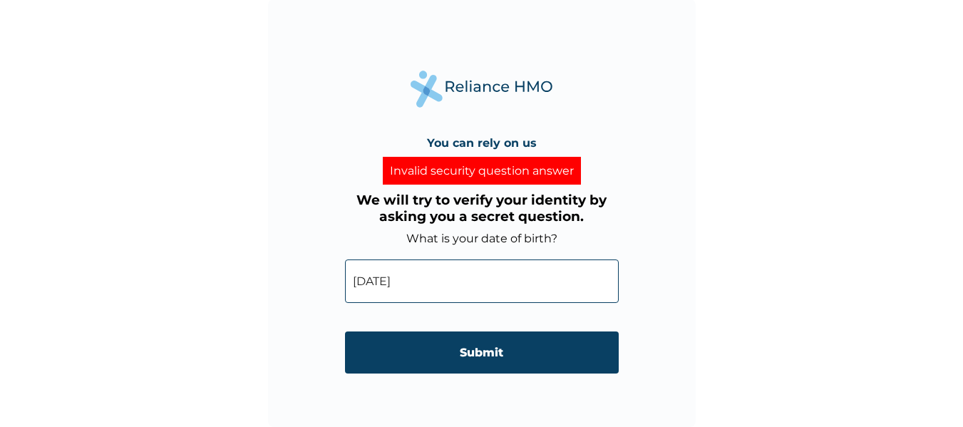
scroll to position [1, 0]
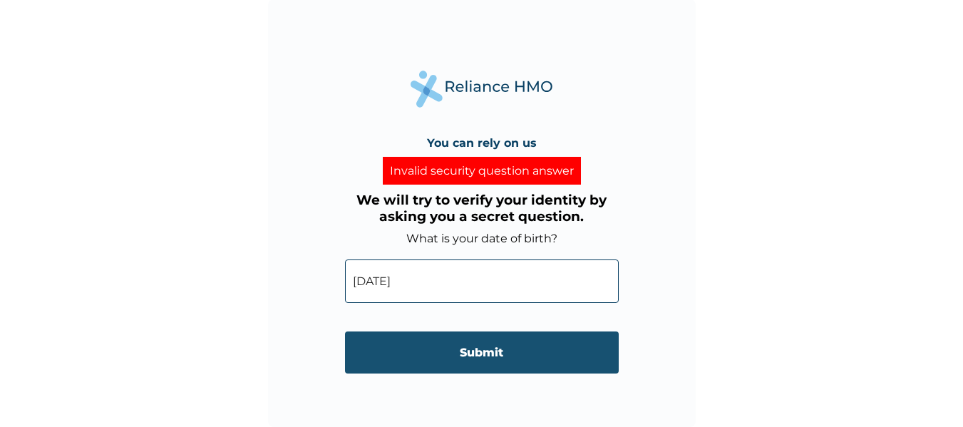
click at [478, 346] on input "Submit" at bounding box center [482, 352] width 274 height 42
